Goal: Communication & Community: Connect with others

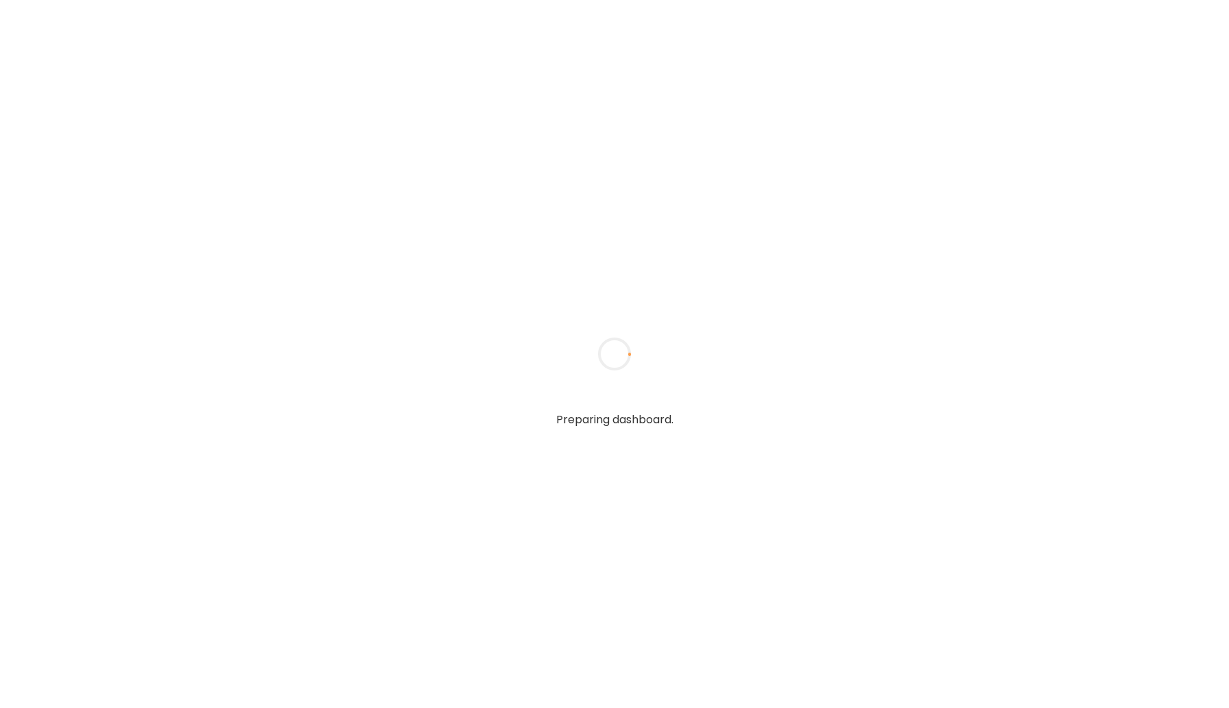
type input "*****"
type input "**********"
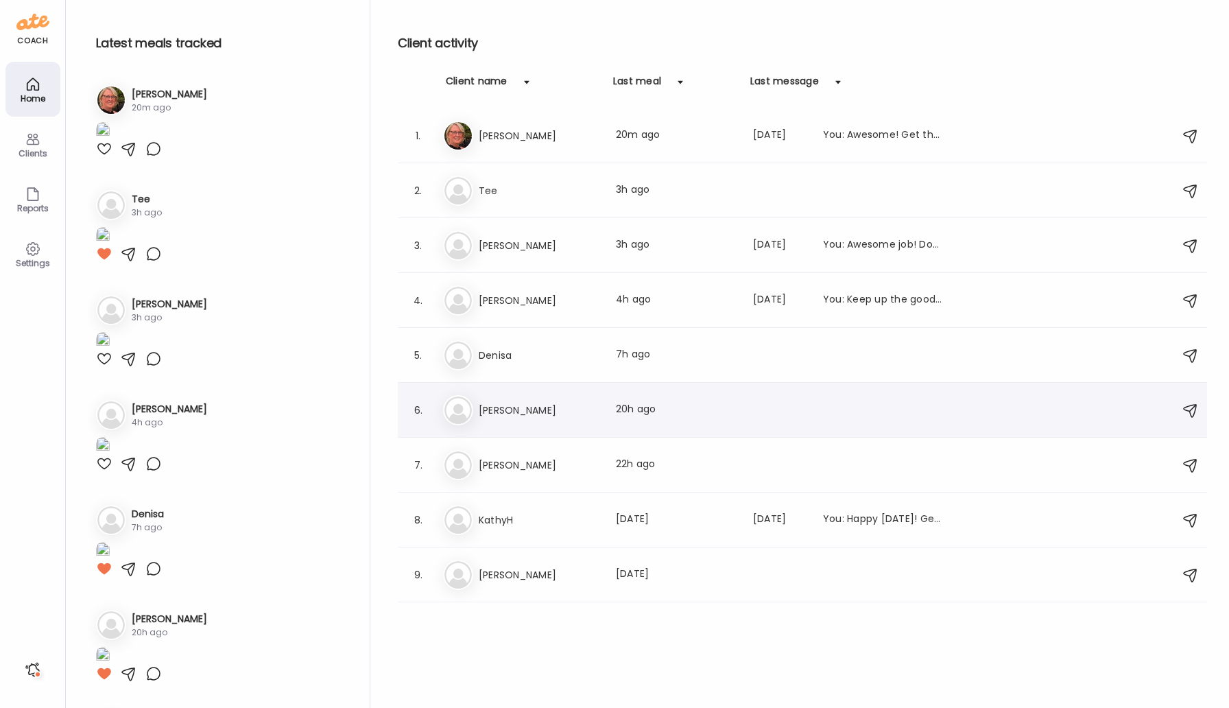
type input "**********"
click at [491, 411] on h3 "[PERSON_NAME]" at bounding box center [539, 410] width 121 height 16
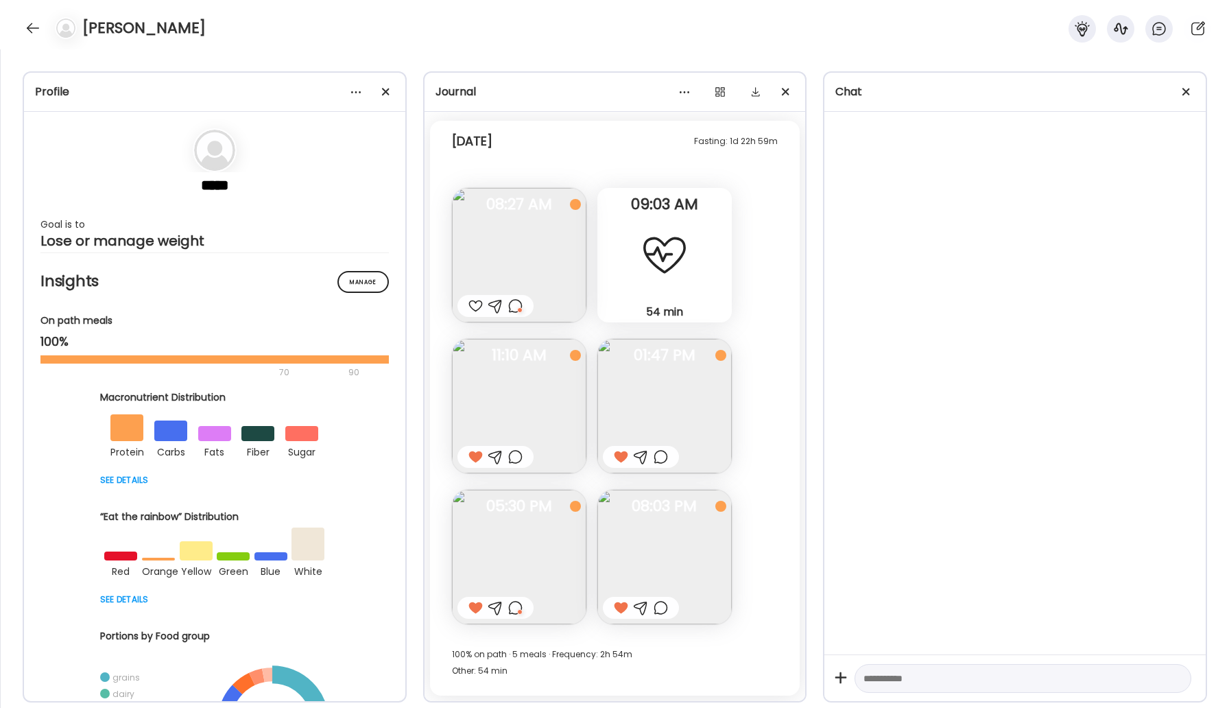
scroll to position [719, 0]
click at [34, 29] on div at bounding box center [33, 28] width 22 height 22
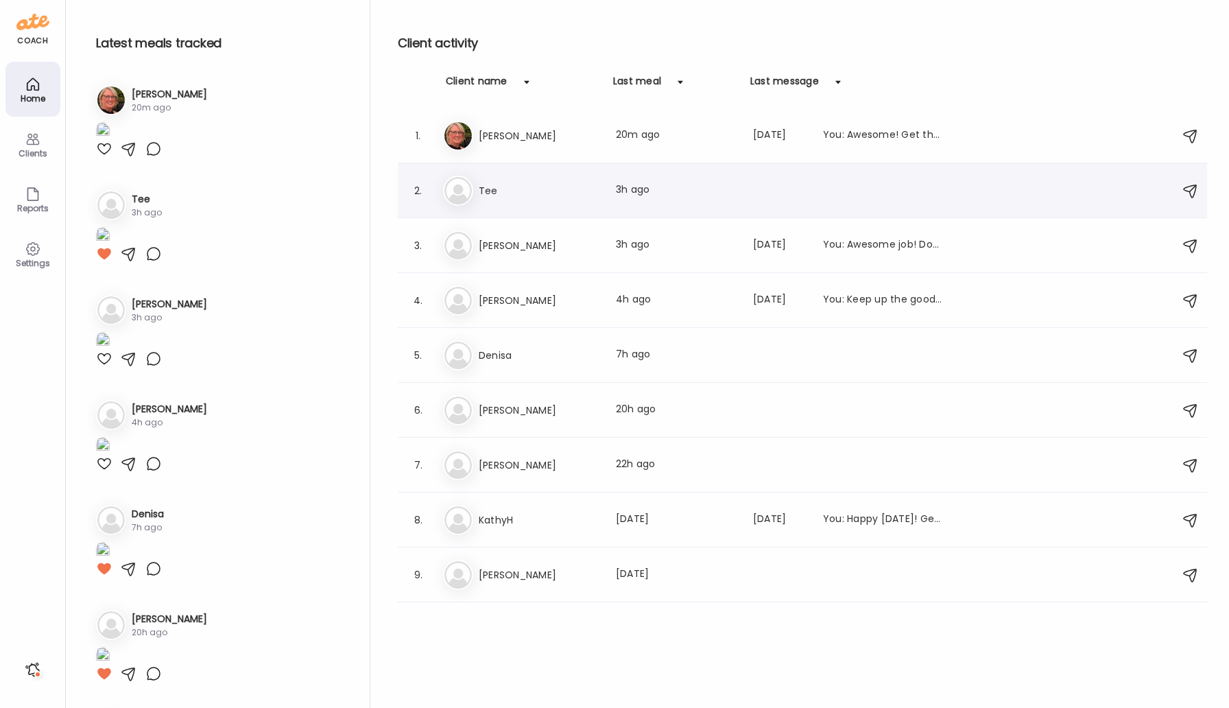
click at [516, 195] on h3 "Tee" at bounding box center [539, 190] width 121 height 16
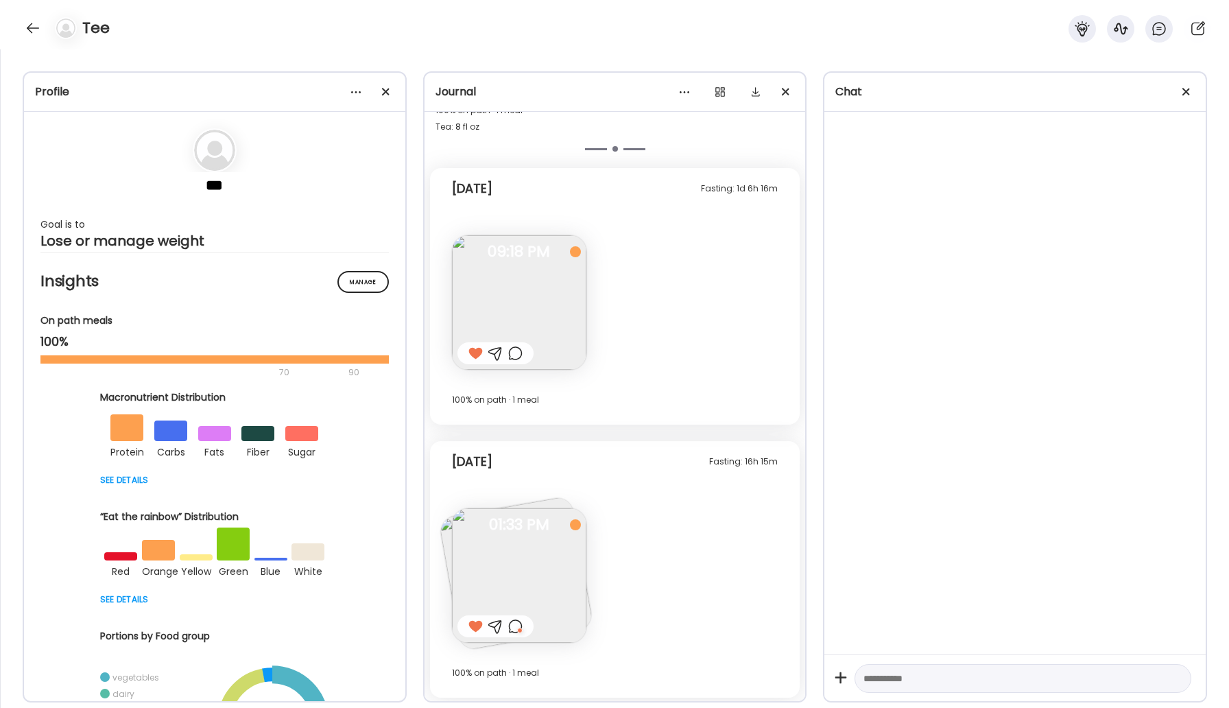
scroll to position [386, 0]
click at [505, 582] on img at bounding box center [519, 573] width 134 height 134
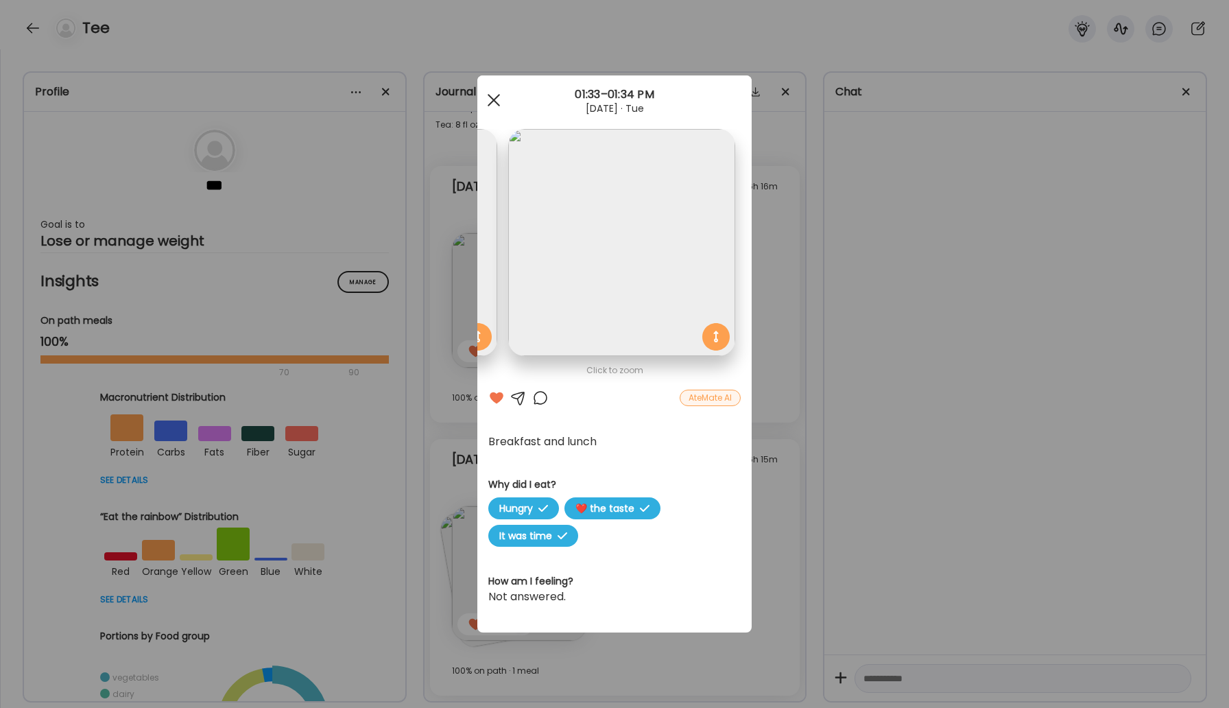
click at [491, 110] on div at bounding box center [493, 99] width 27 height 27
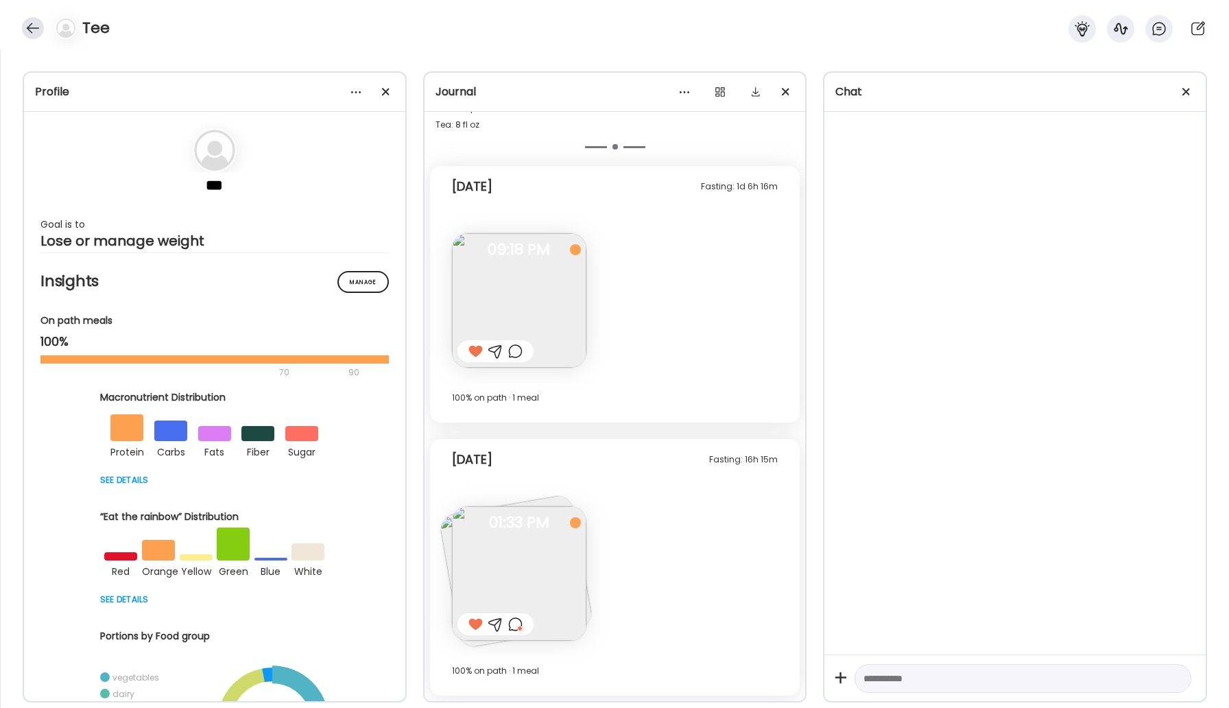
click at [27, 25] on div at bounding box center [33, 28] width 22 height 22
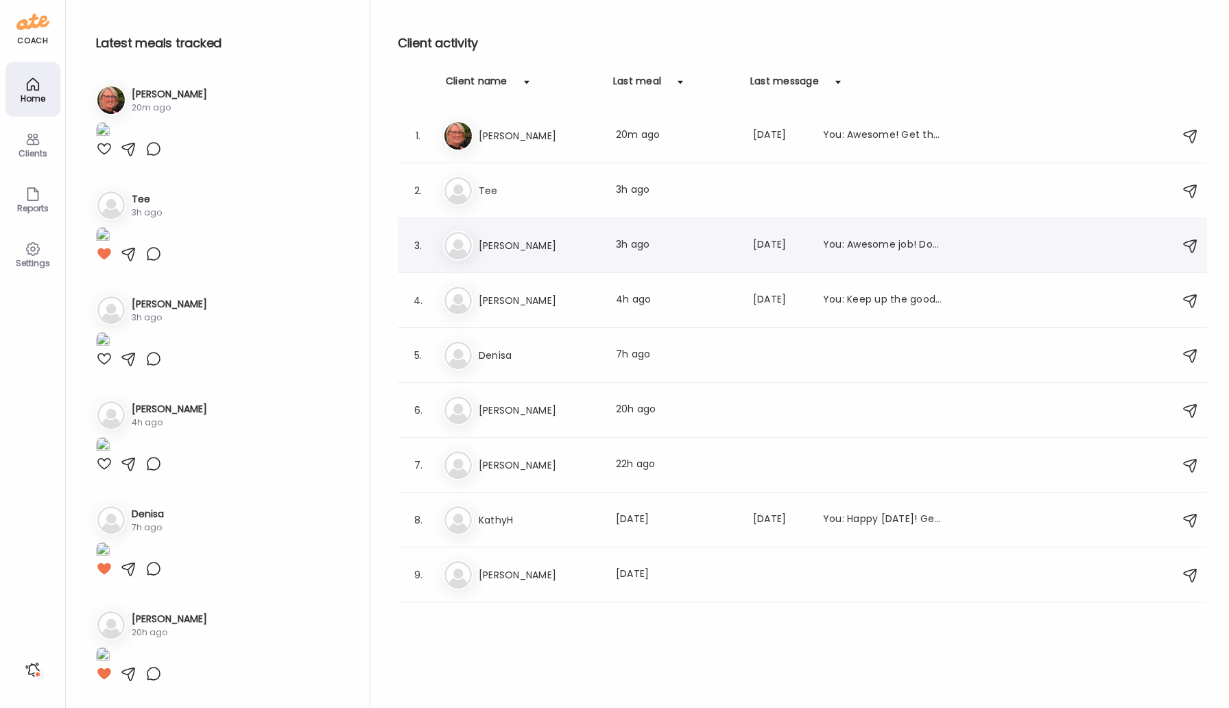
click at [499, 236] on div "Ke Kevin McLogan Last meal: 3h ago Last message: 55d ago You: Awesome job! Don'…" at bounding box center [804, 245] width 723 height 30
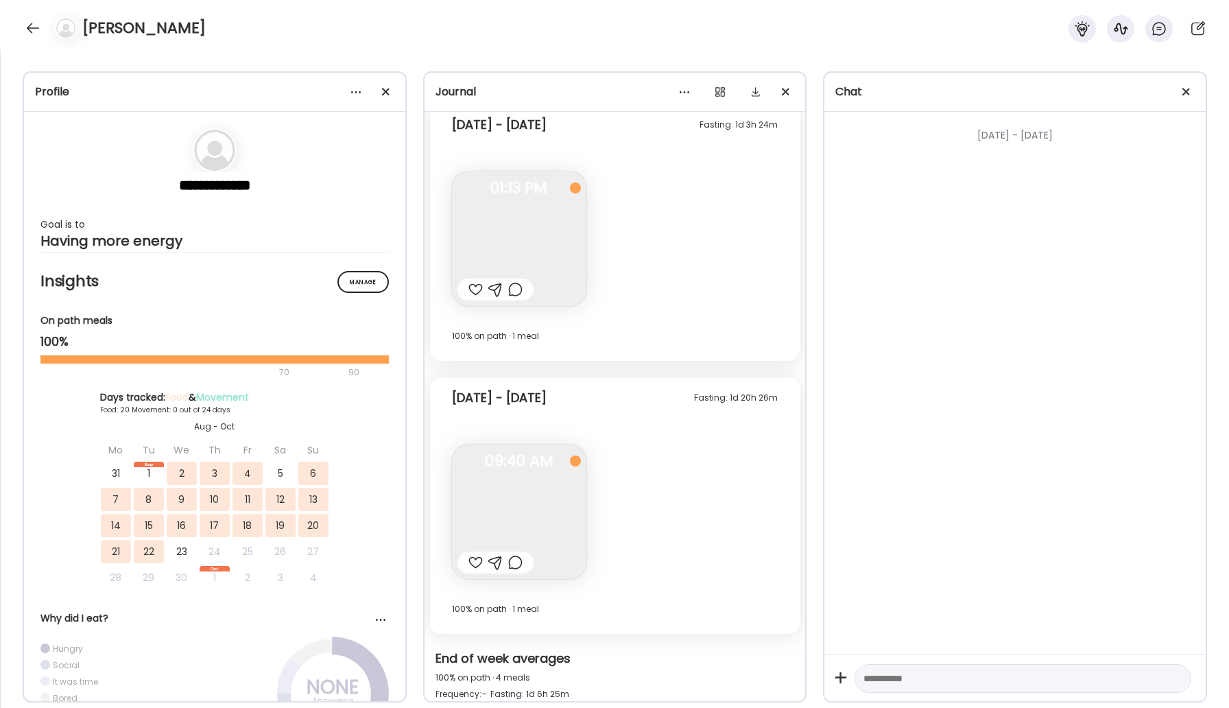
scroll to position [9469, 0]
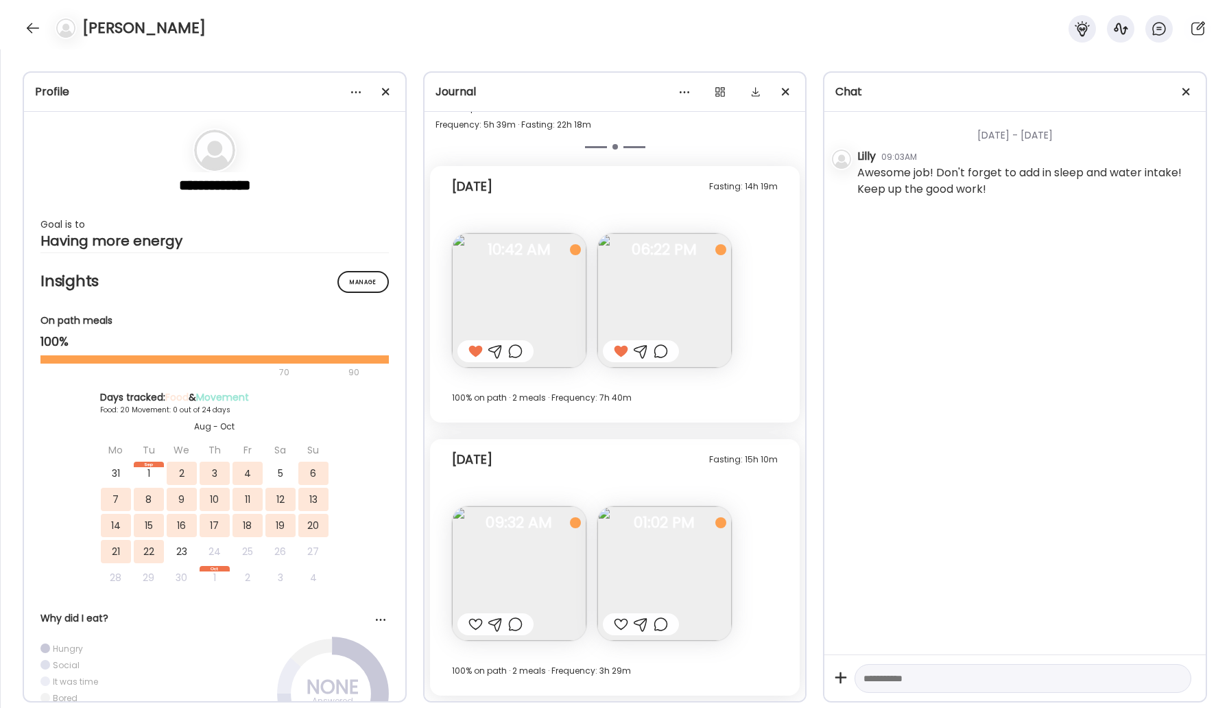
click at [477, 627] on div at bounding box center [475, 624] width 14 height 16
click at [619, 627] on div at bounding box center [621, 624] width 14 height 16
click at [38, 35] on div at bounding box center [33, 28] width 22 height 22
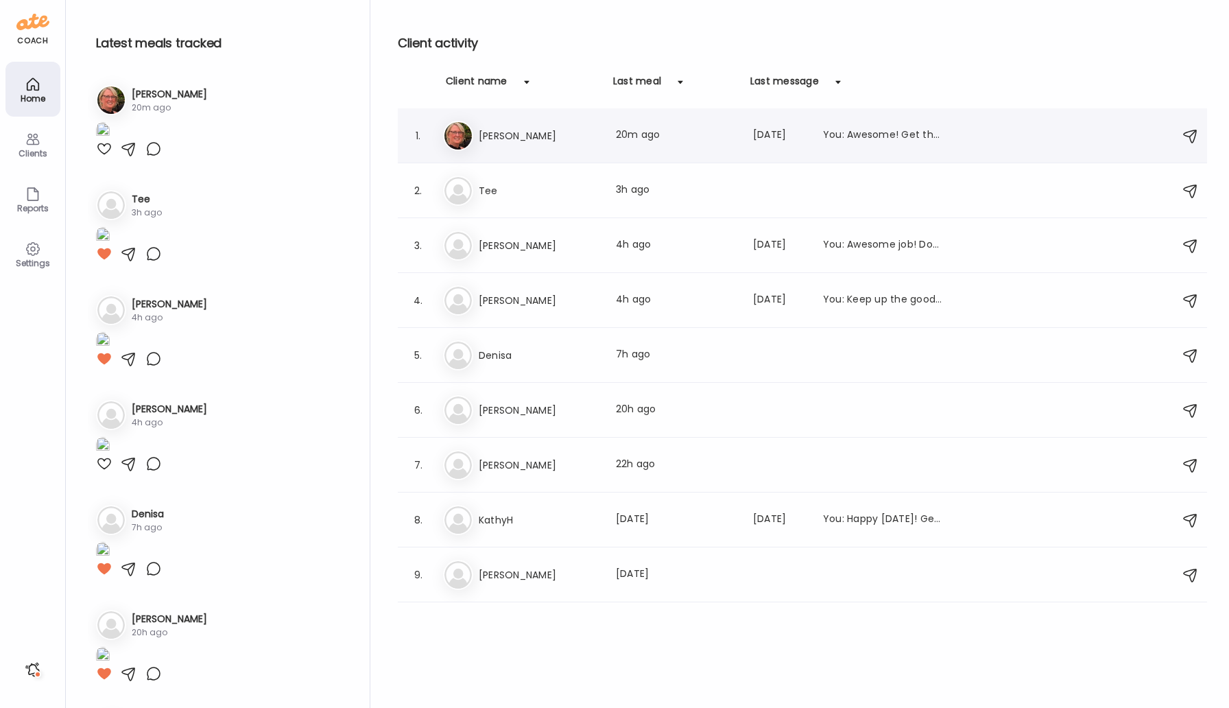
click at [486, 140] on h3 "[PERSON_NAME]" at bounding box center [539, 136] width 121 height 16
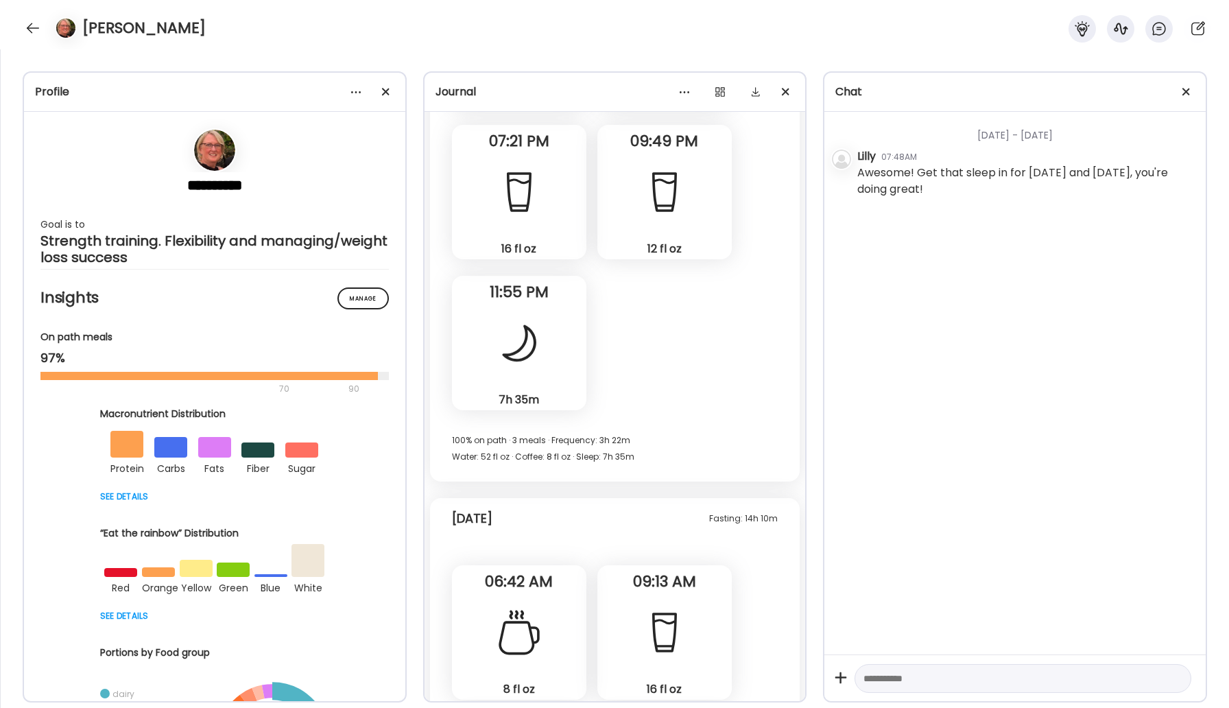
scroll to position [23327, 0]
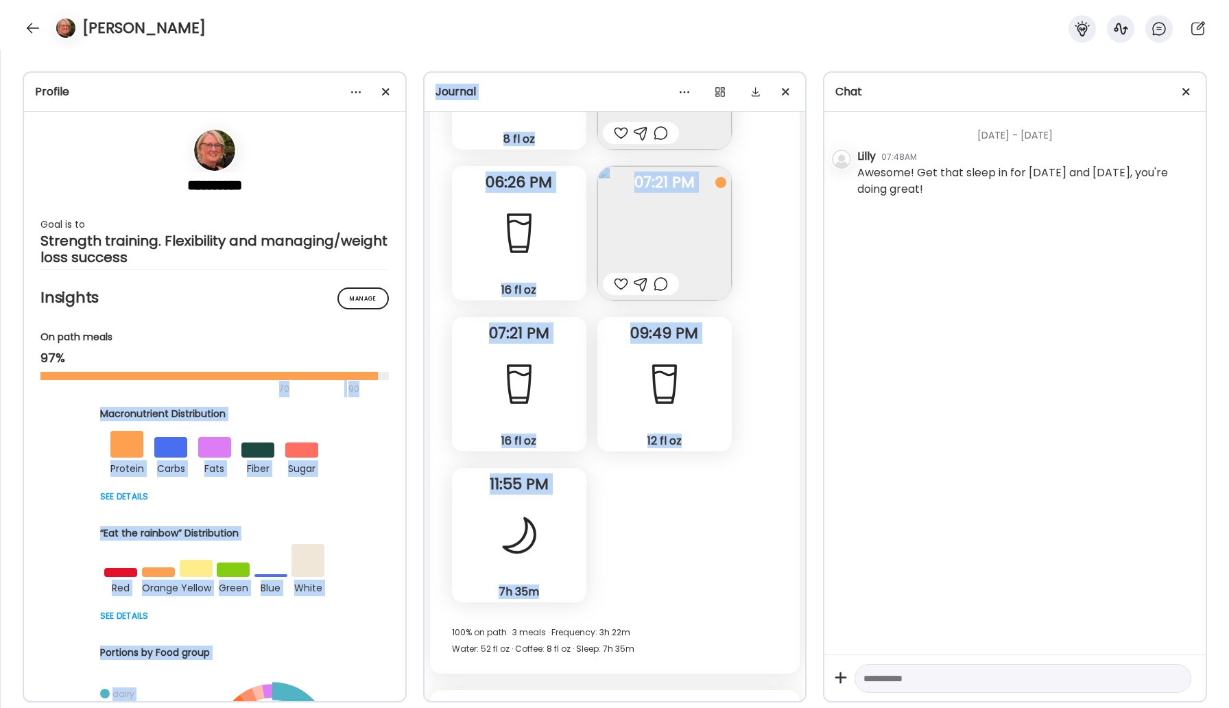
drag, startPoint x: 429, startPoint y: 614, endPoint x: 224, endPoint y: 378, distance: 312.1
click at [224, 378] on div "**********" at bounding box center [614, 378] width 1229 height 658
click at [433, 456] on div "Fasting: 17h 31m Yesterday 8 fl oz Coffee Note not added 08:31 AM Note not adde…" at bounding box center [615, 235] width 370 height 876
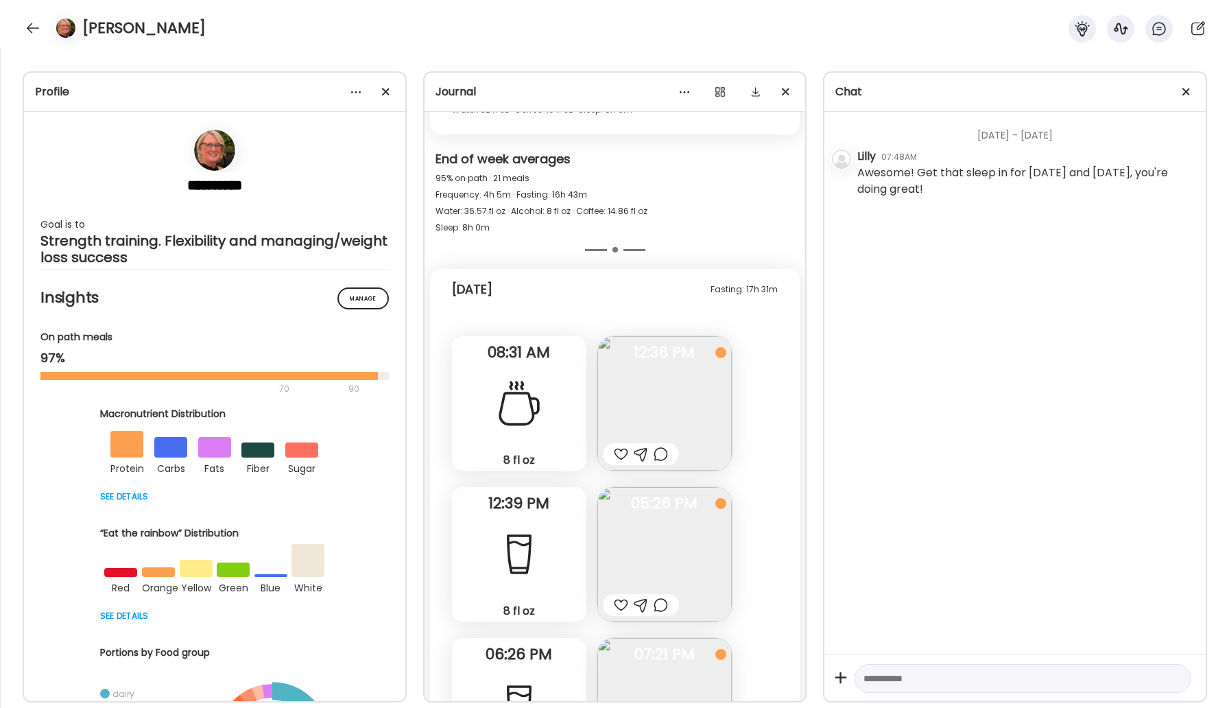
scroll to position [22854, 0]
click at [32, 32] on div at bounding box center [33, 28] width 22 height 22
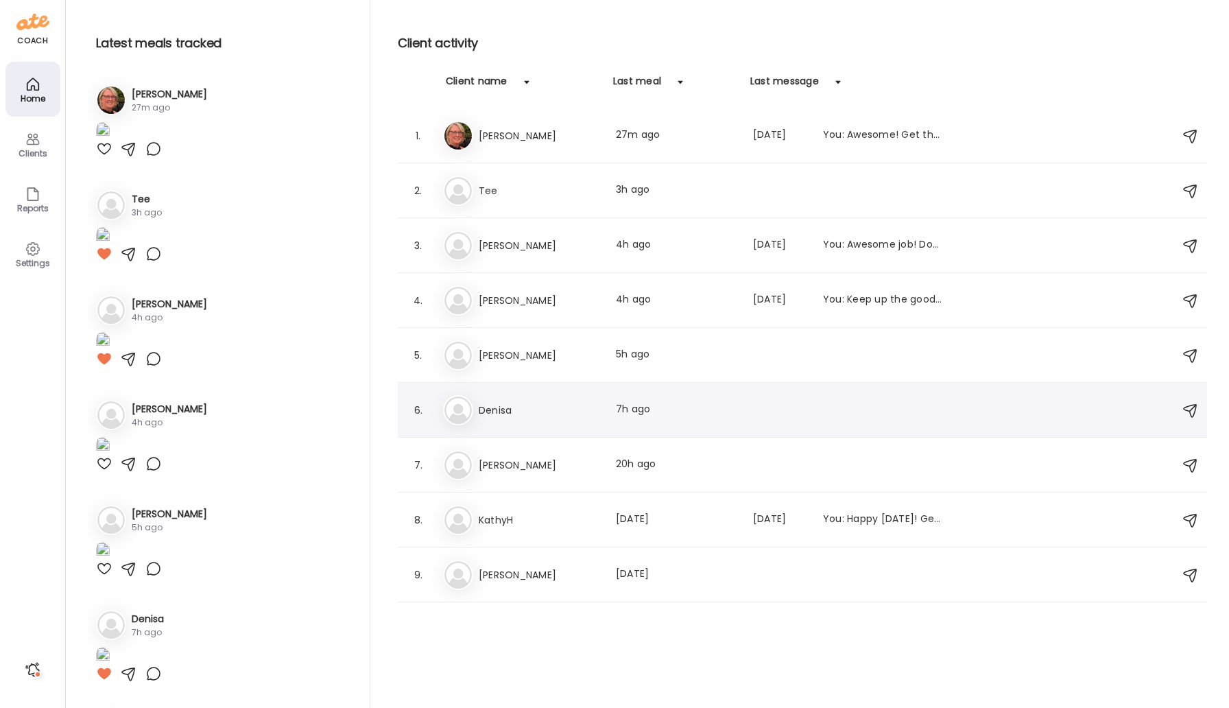
click at [499, 430] on div "6. De Denisa Last meal: 7h ago" at bounding box center [802, 410] width 809 height 55
click at [485, 412] on h3 "Denisa" at bounding box center [539, 410] width 121 height 16
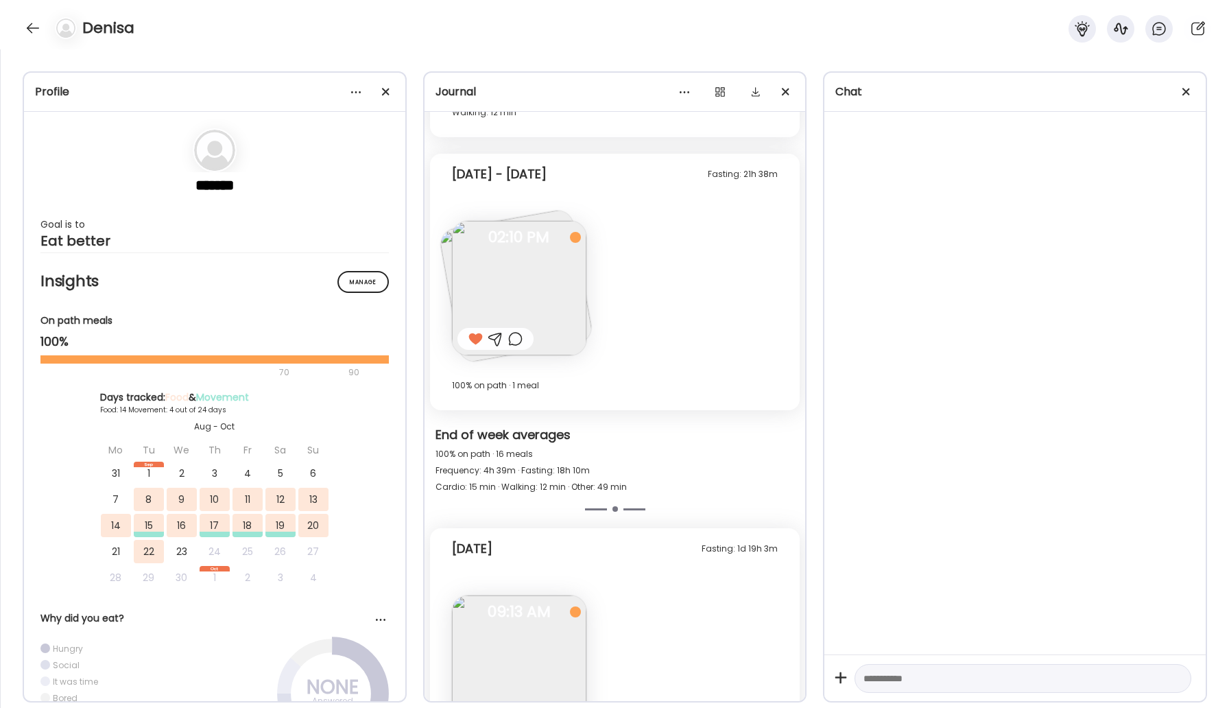
scroll to position [5160, 0]
click at [546, 312] on img at bounding box center [519, 286] width 134 height 134
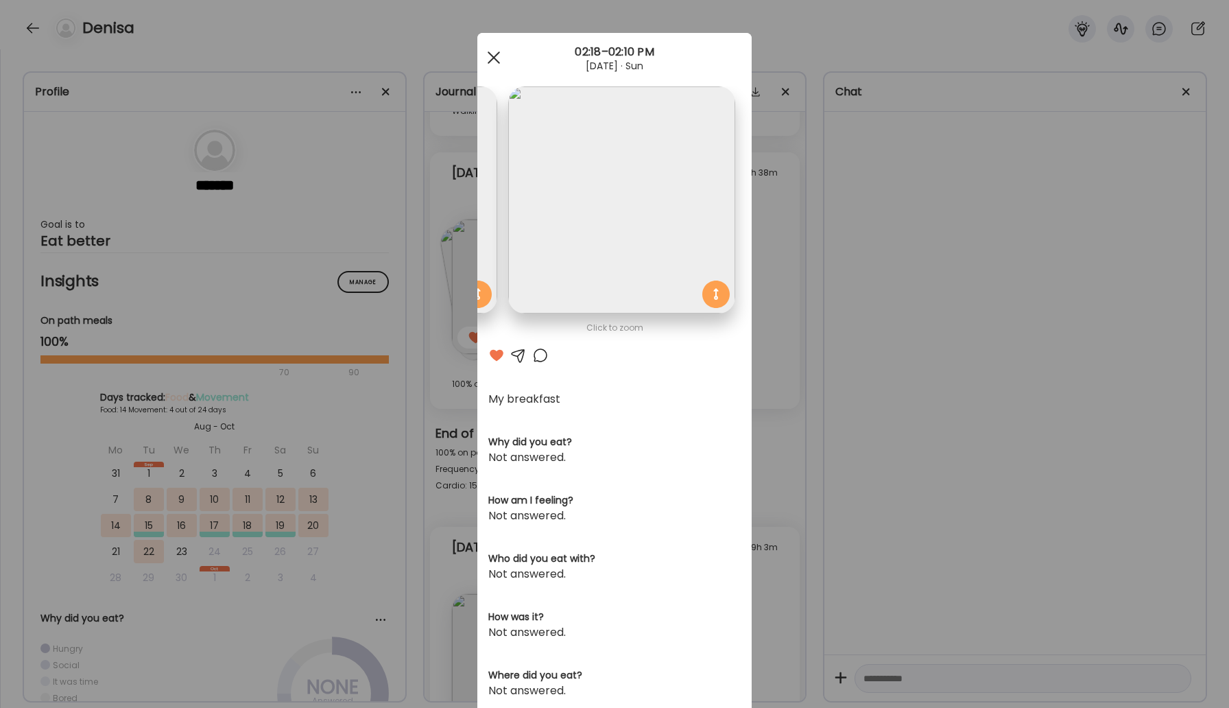
click at [499, 58] on div at bounding box center [493, 57] width 27 height 27
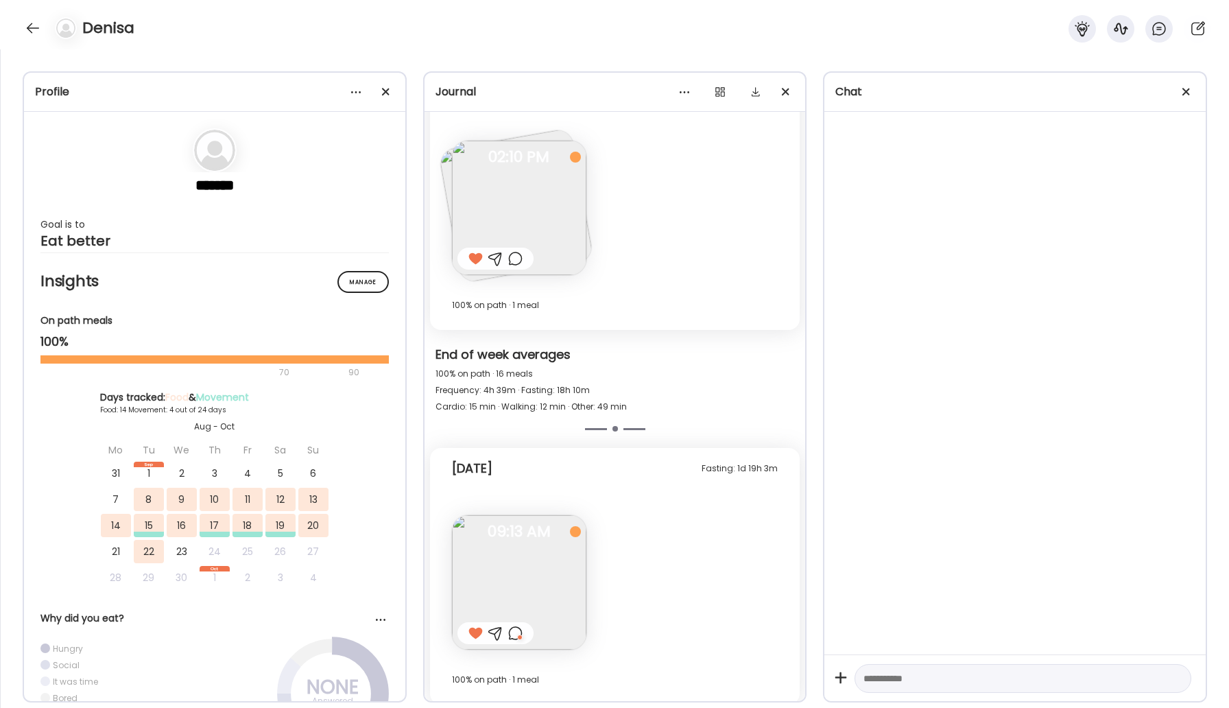
scroll to position [5248, 0]
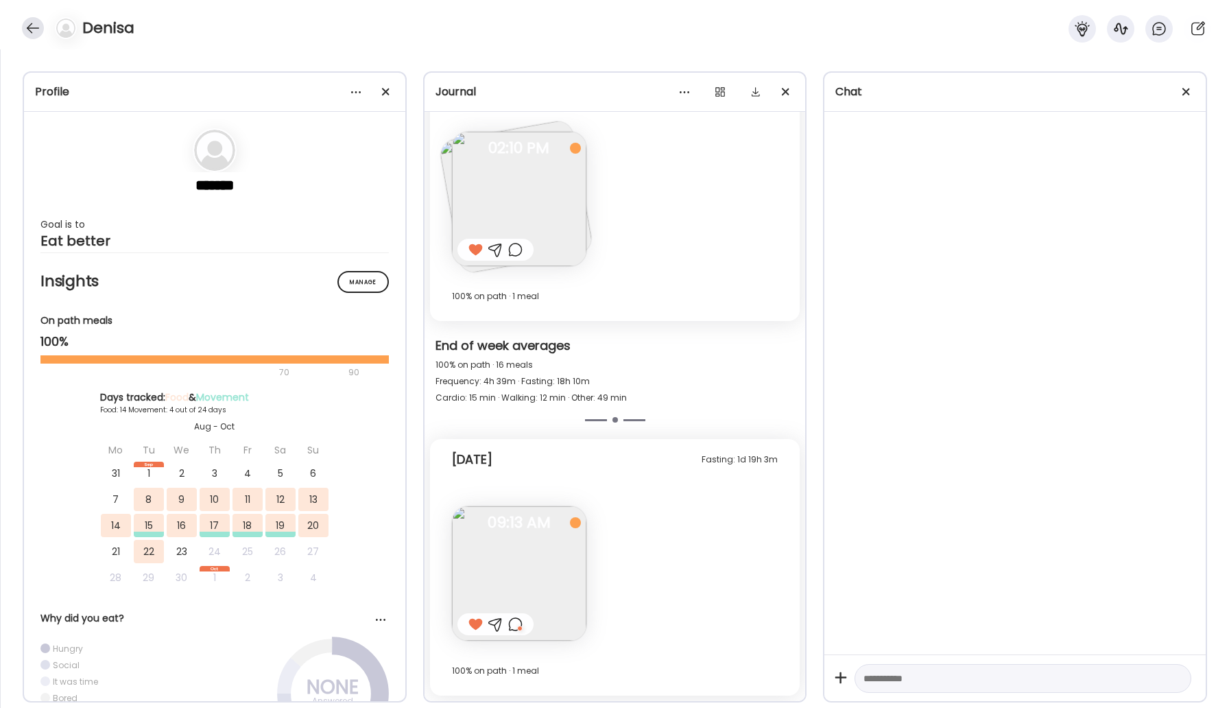
click at [27, 23] on div at bounding box center [33, 28] width 22 height 22
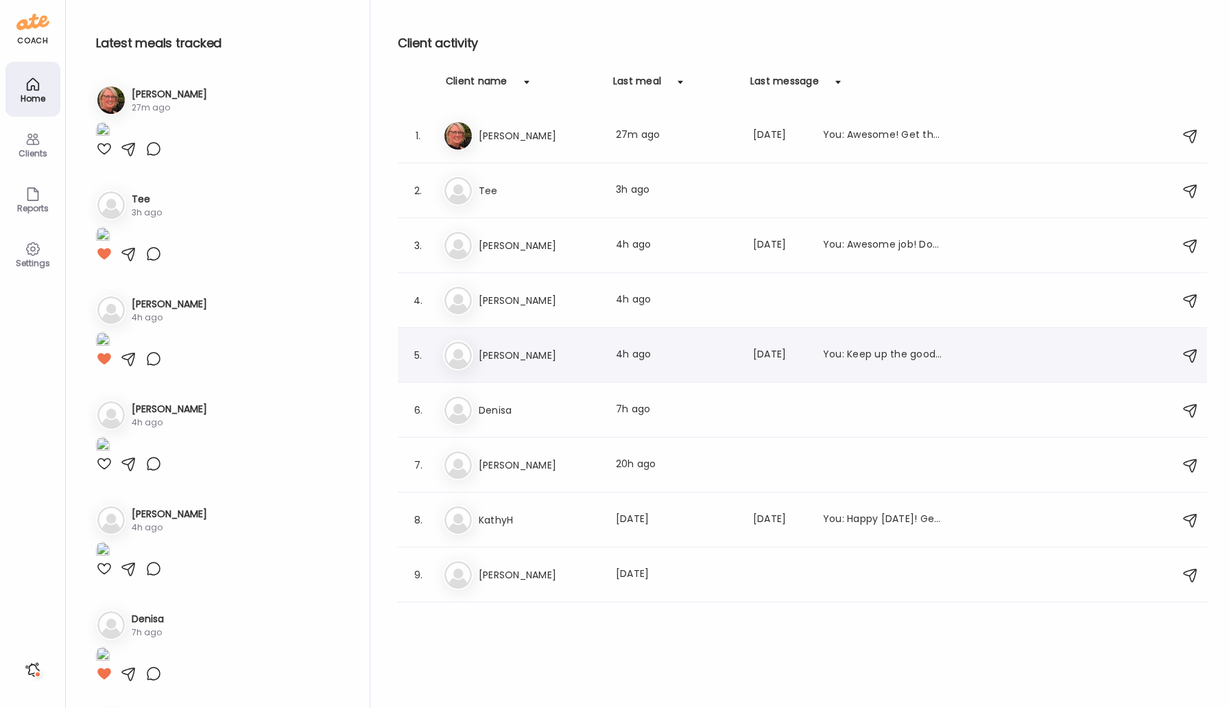
click at [504, 355] on h3 "[PERSON_NAME]" at bounding box center [539, 355] width 121 height 16
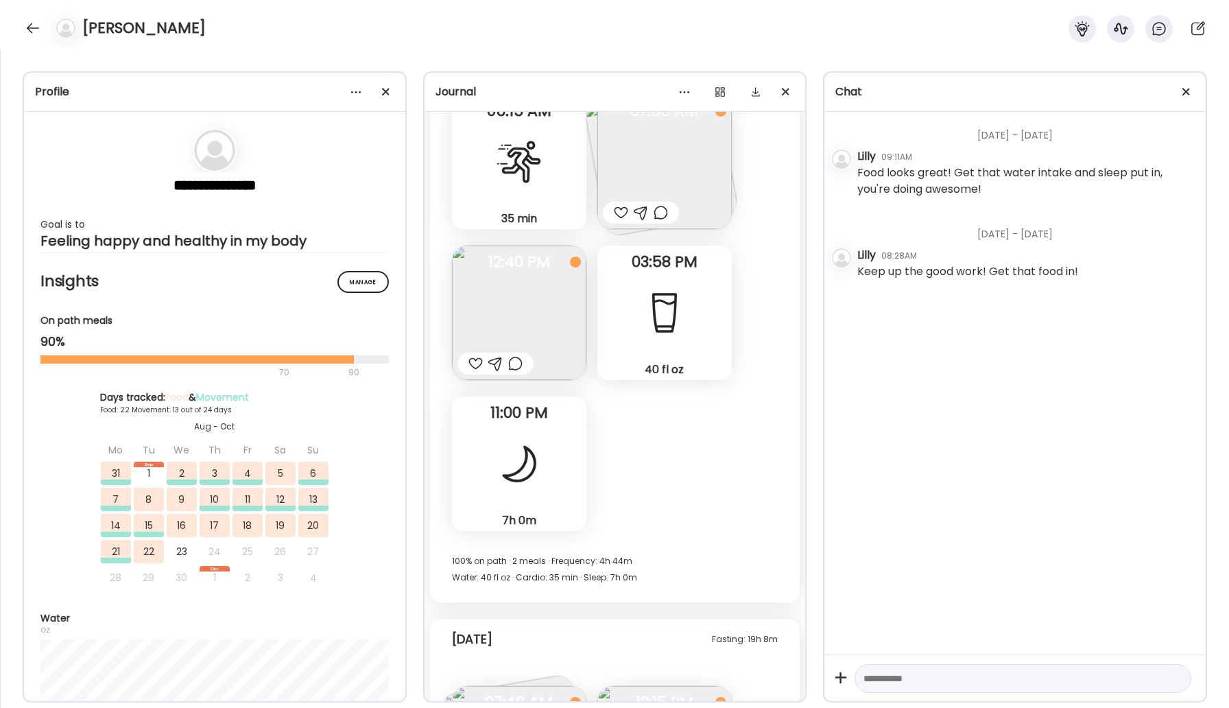
scroll to position [18495, 0]
click at [33, 27] on div at bounding box center [33, 28] width 22 height 22
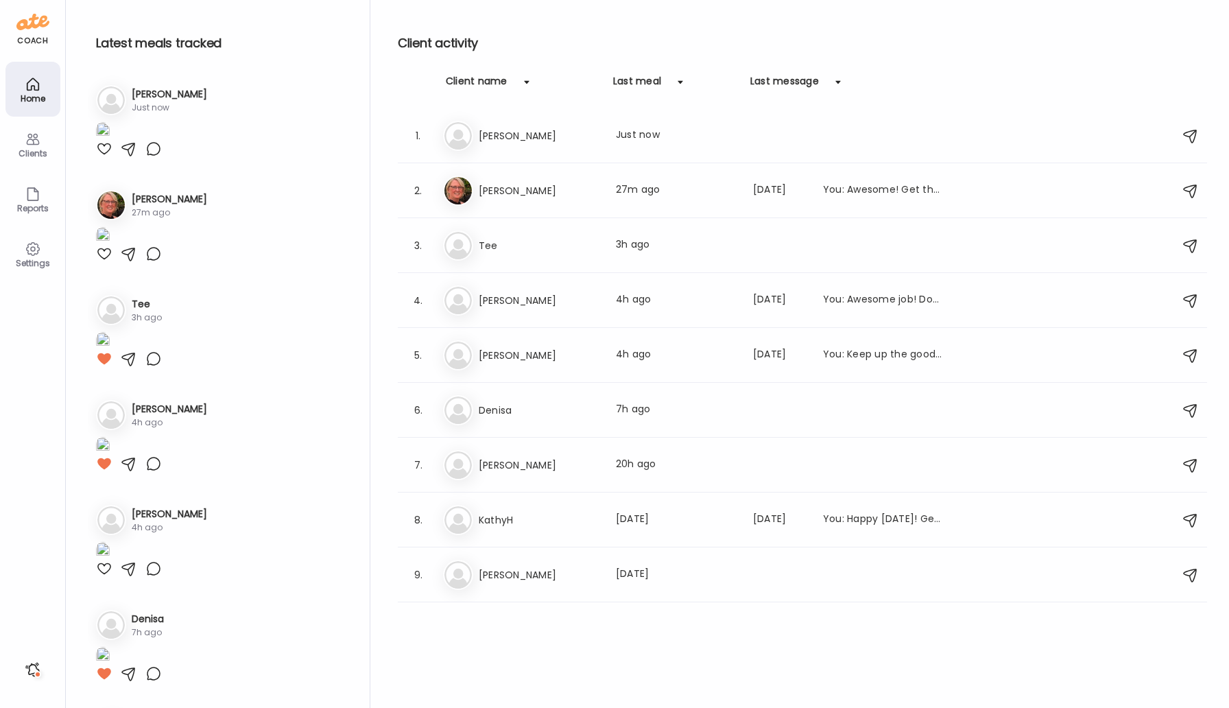
drag, startPoint x: 498, startPoint y: 141, endPoint x: 540, endPoint y: 232, distance: 100.6
click at [498, 141] on h3 "[PERSON_NAME]" at bounding box center [539, 136] width 121 height 16
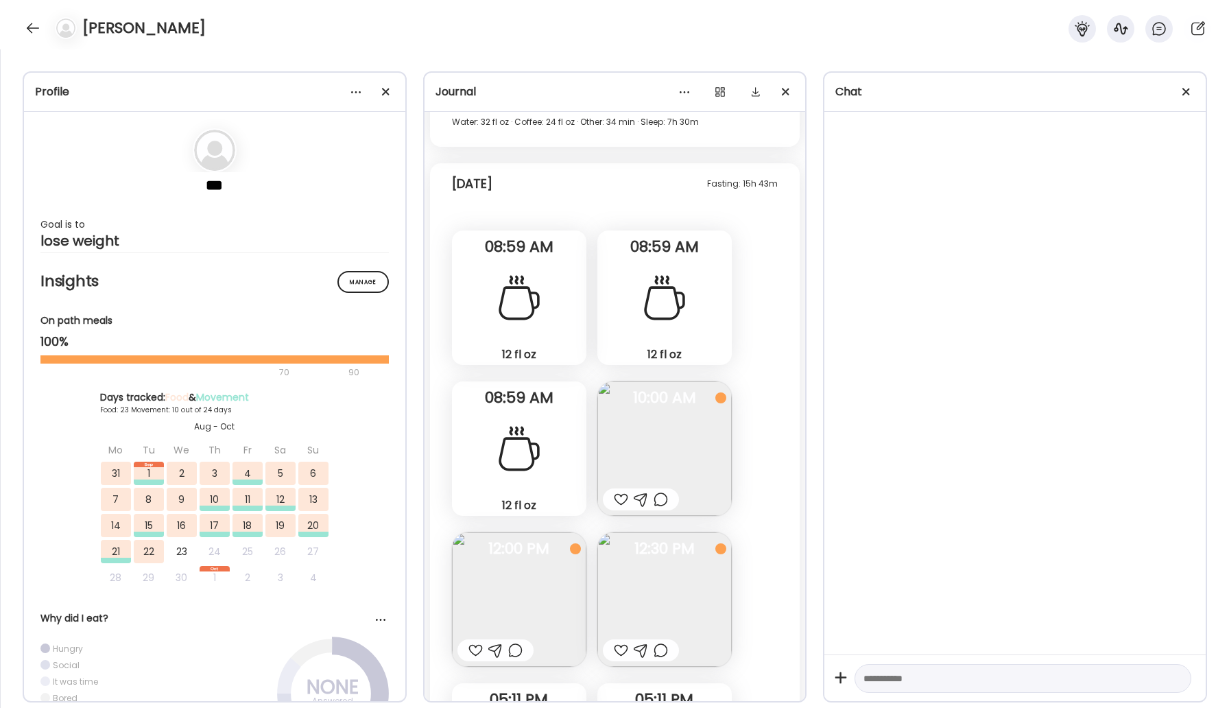
scroll to position [26913, 0]
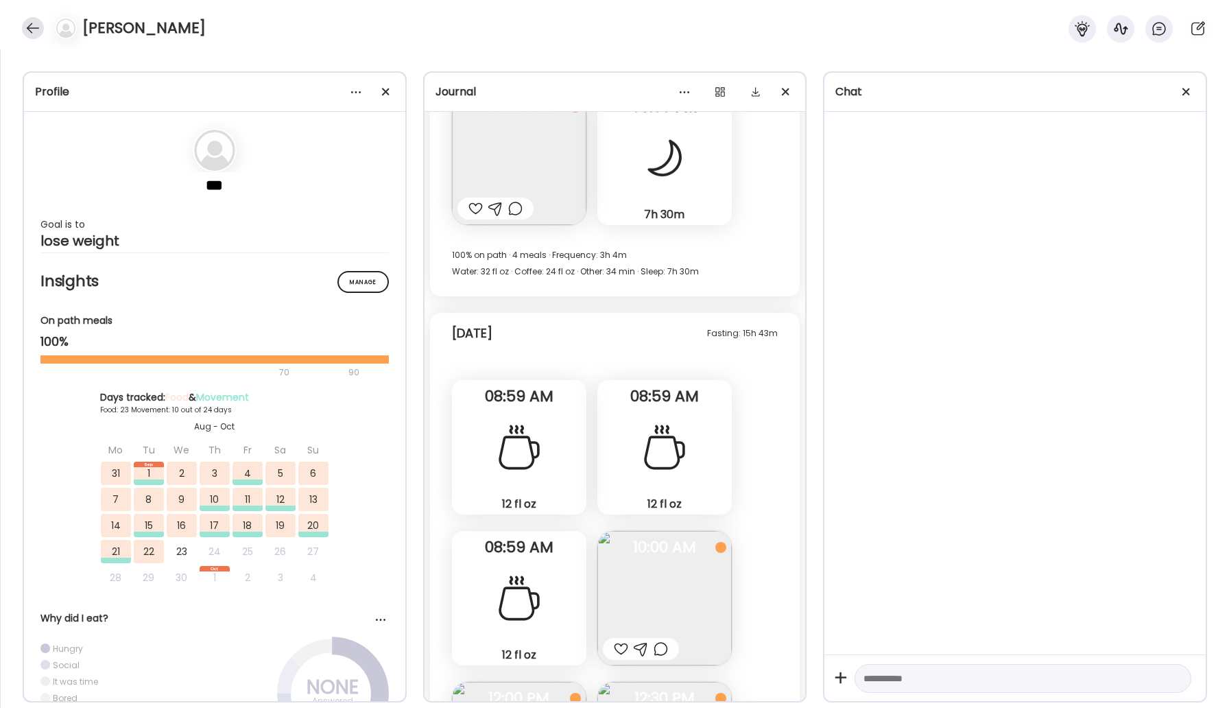
click at [29, 24] on div at bounding box center [33, 28] width 22 height 22
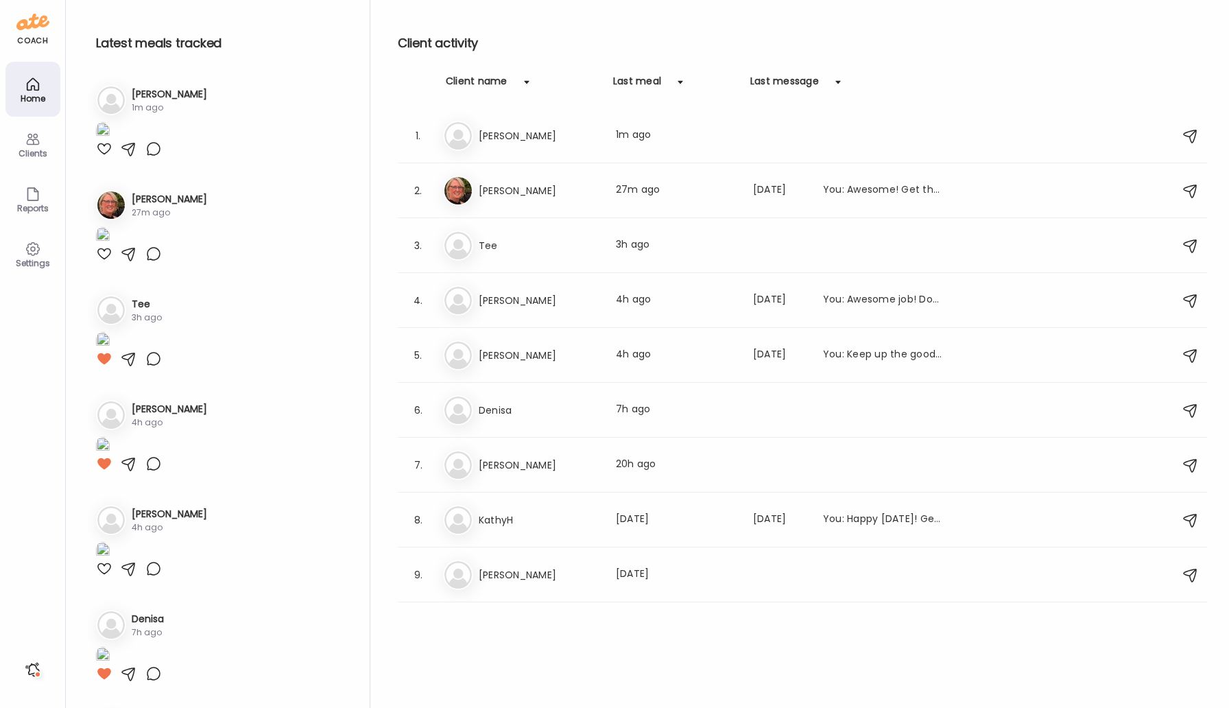
click at [106, 157] on div at bounding box center [104, 149] width 16 height 16
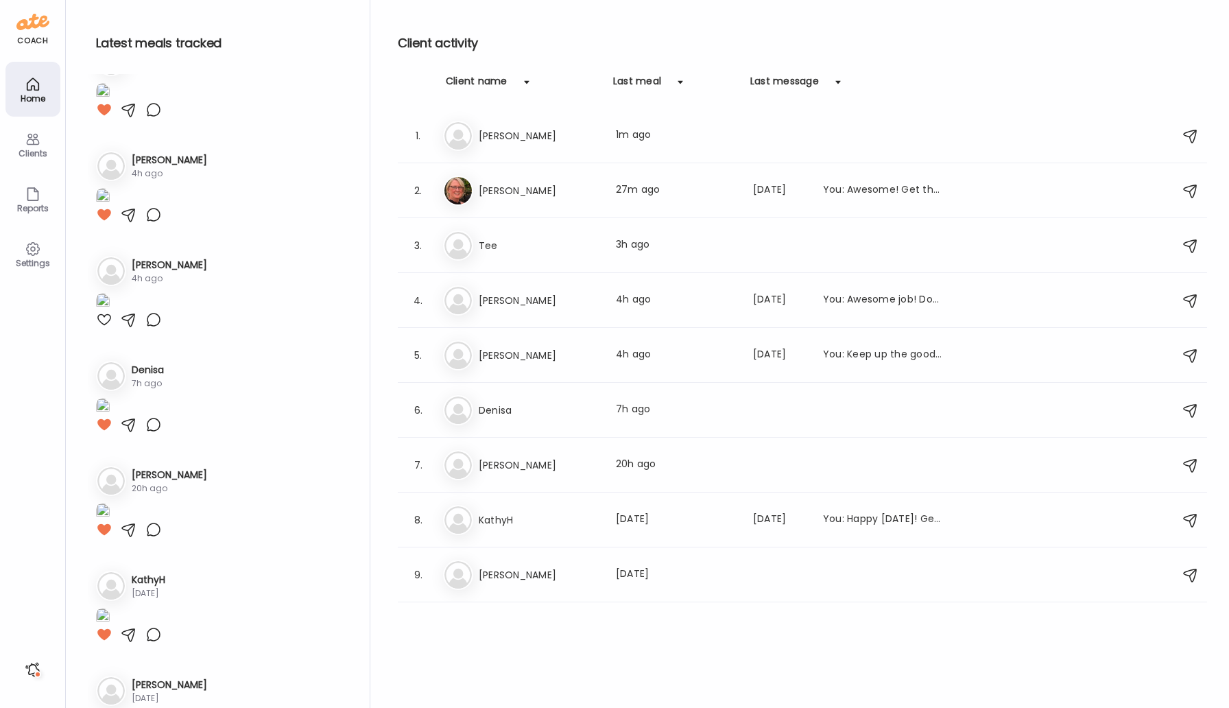
scroll to position [263, 0]
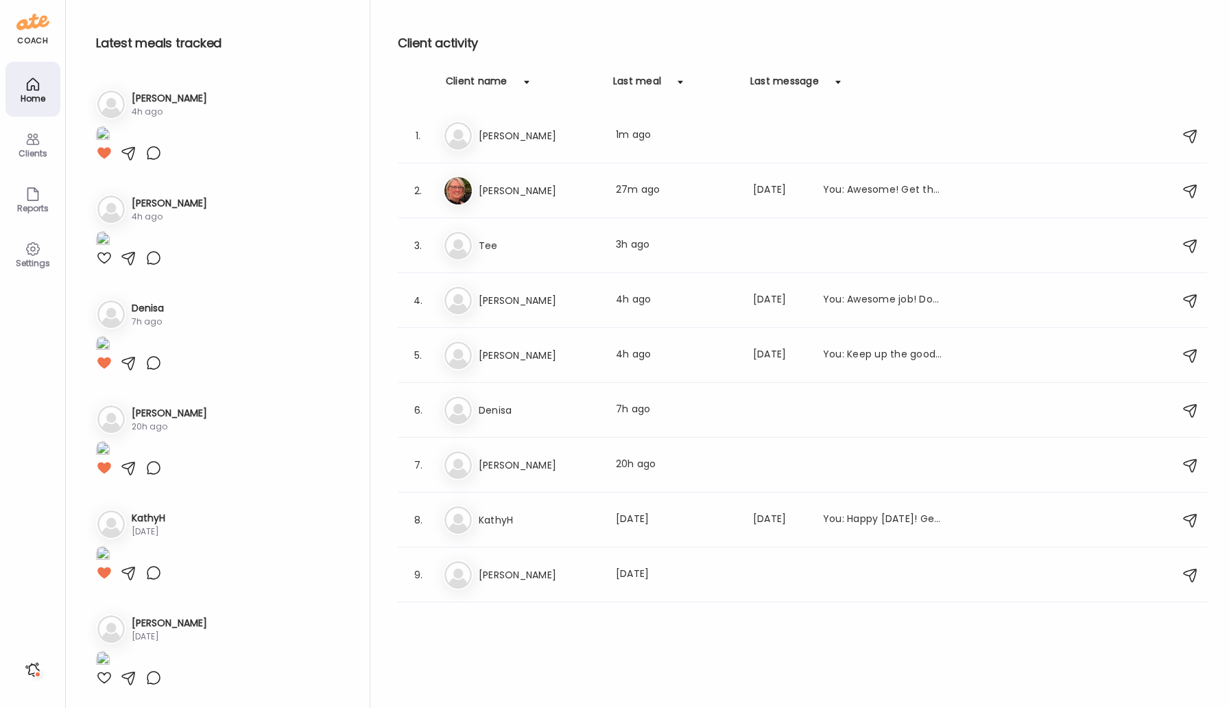
scroll to position [876, 0]
